Goal: Browse casually

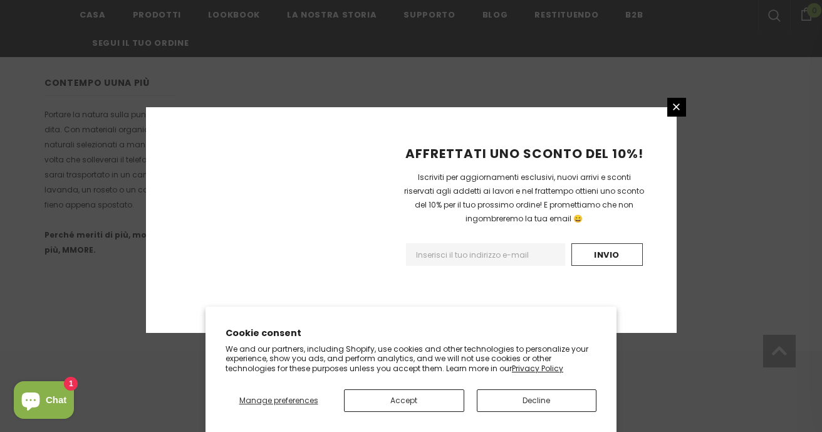
scroll to position [878, 0]
